Goal: Task Accomplishment & Management: Use online tool/utility

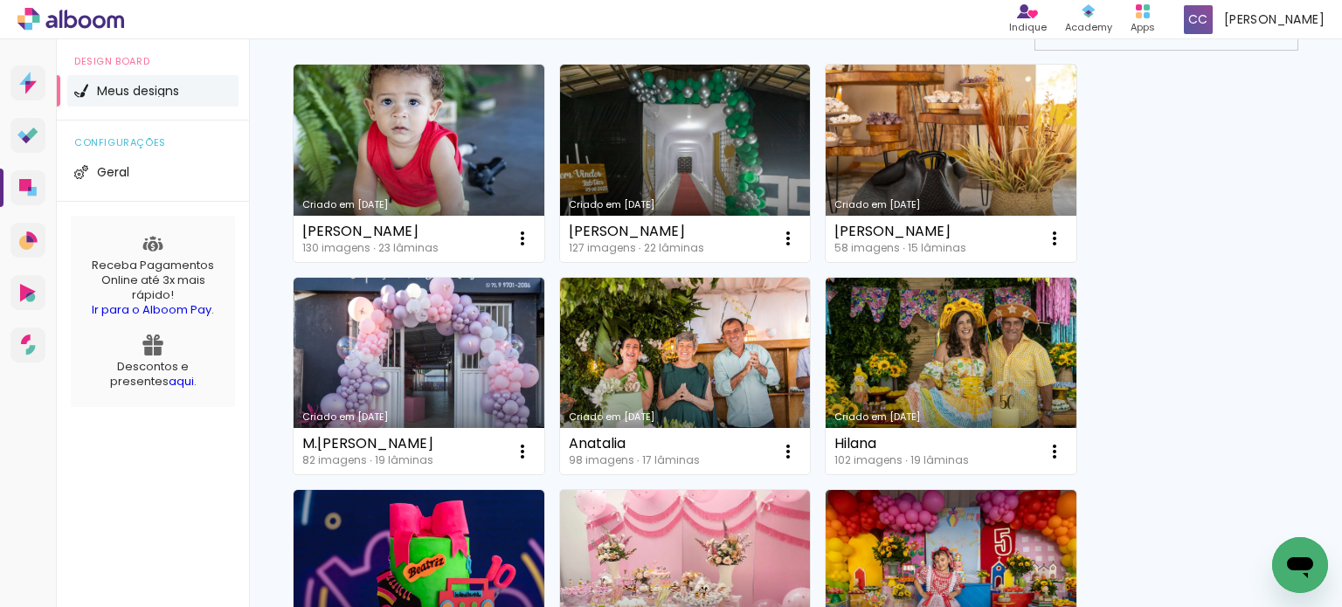
scroll to position [175, 0]
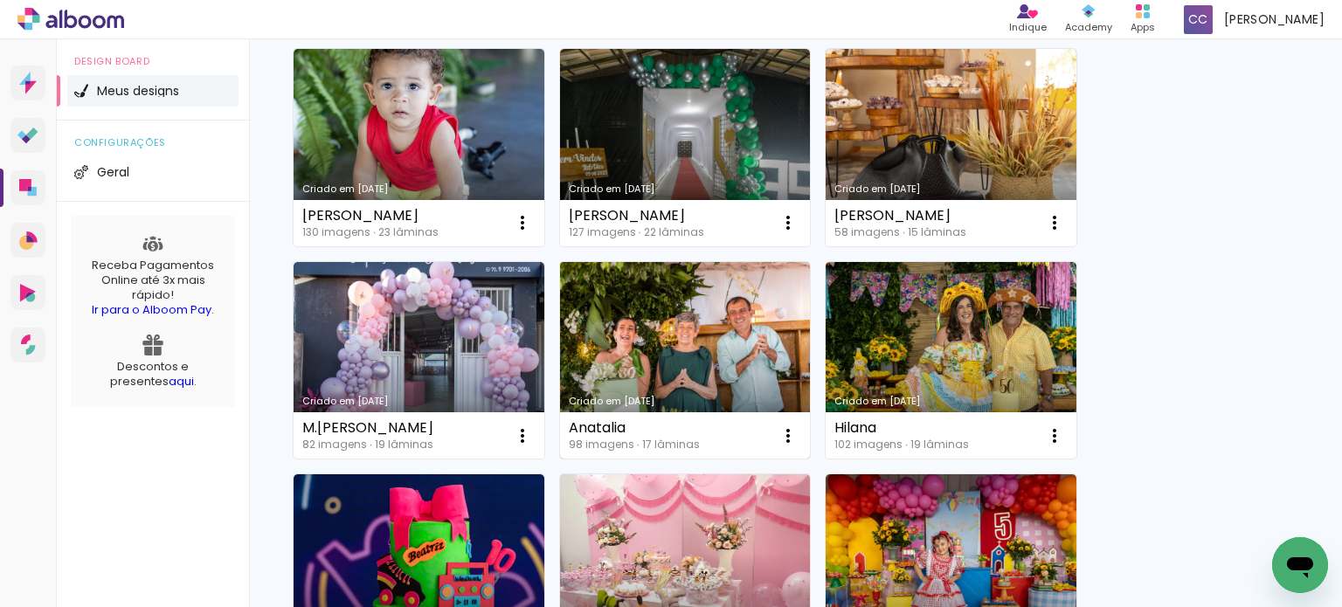
click at [720, 290] on link "Criado em [DATE]" at bounding box center [685, 360] width 251 height 197
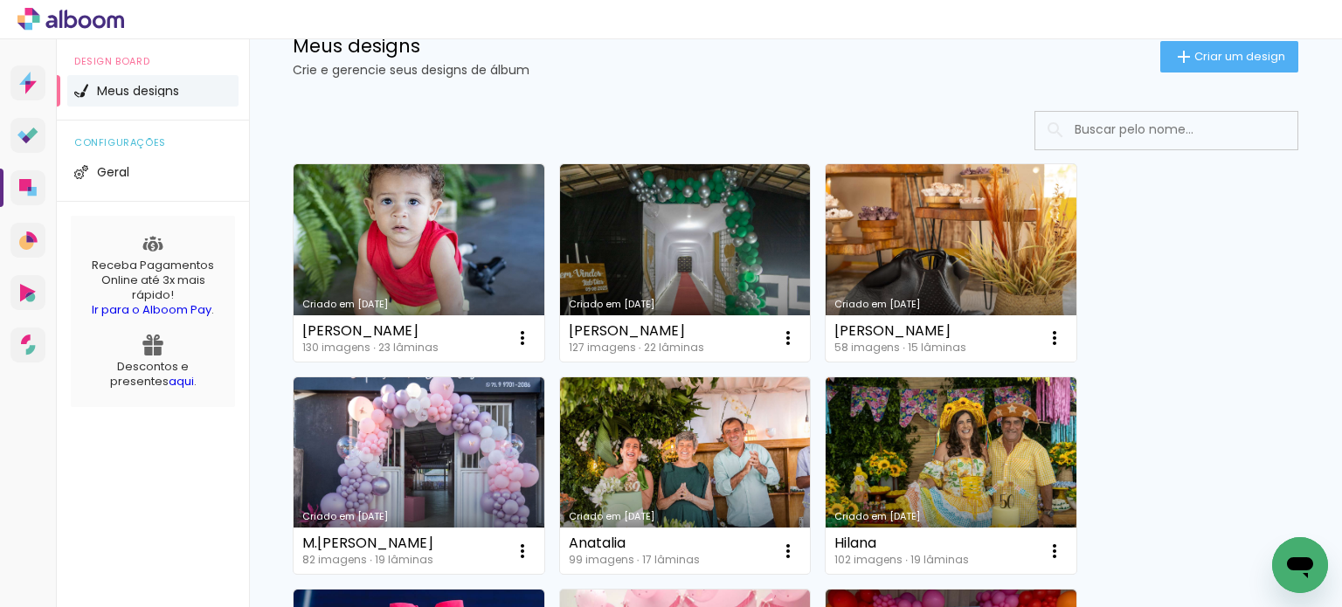
scroll to position [87, 0]
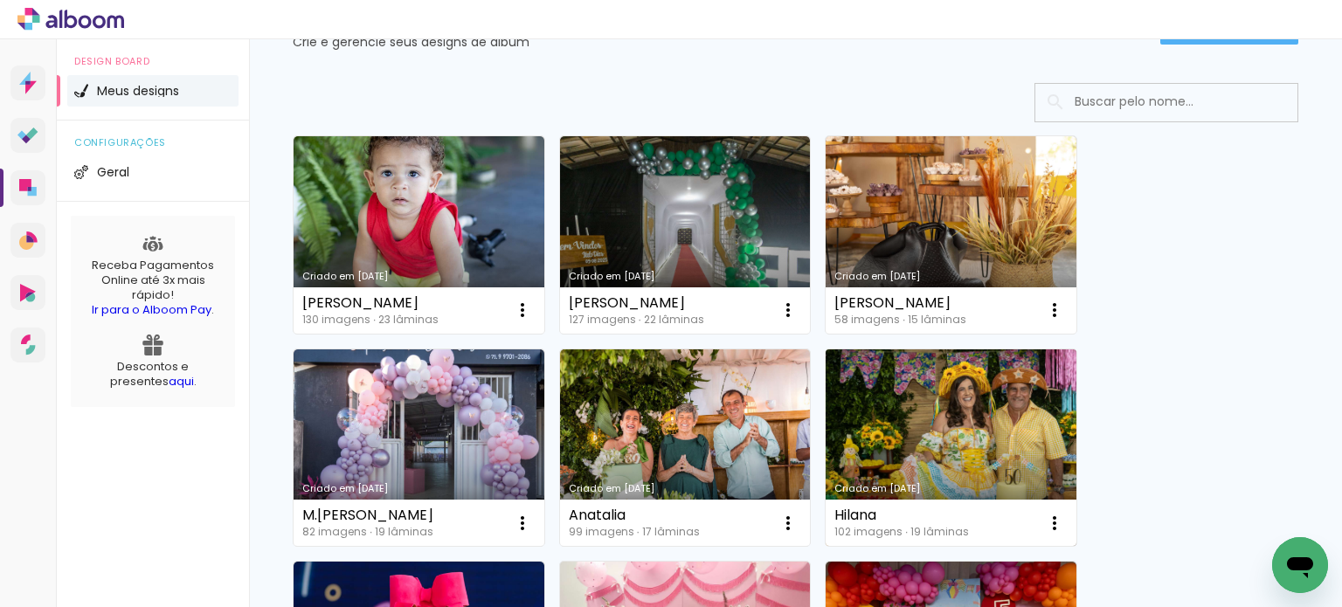
click at [932, 399] on link "Criado em [DATE]" at bounding box center [951, 447] width 251 height 197
